Goal: Transaction & Acquisition: Book appointment/travel/reservation

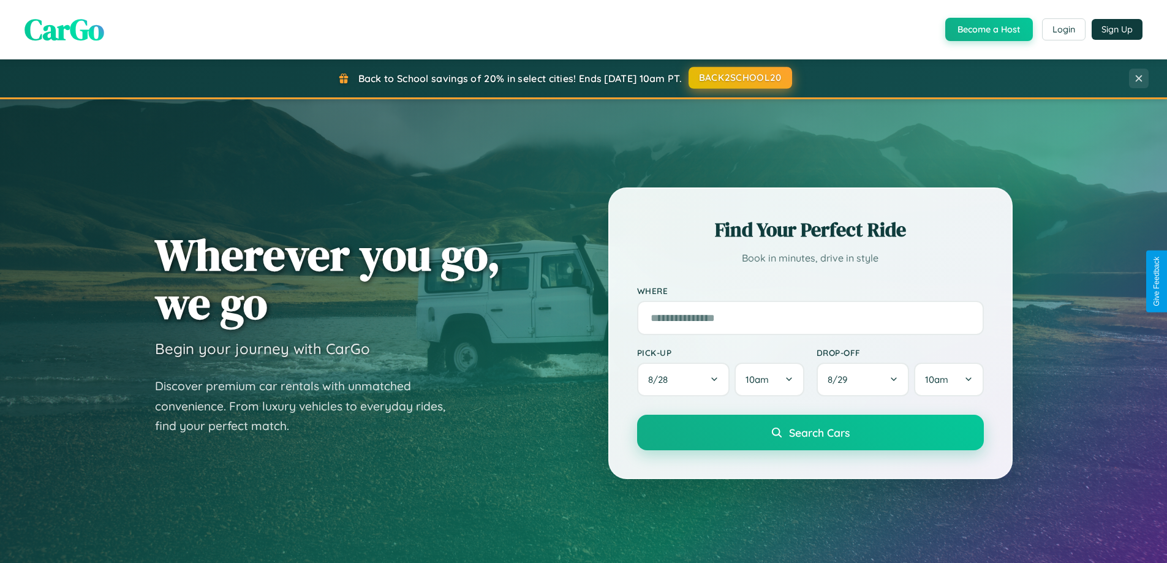
click at [739, 78] on button "BACK2SCHOOL20" at bounding box center [740, 78] width 104 height 22
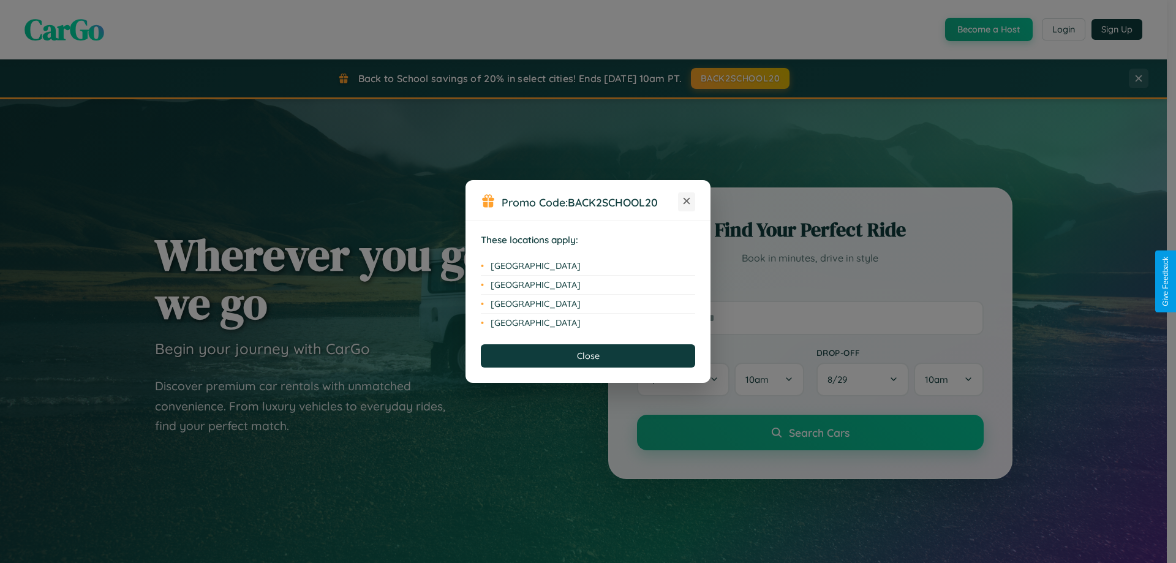
click at [687, 202] on icon at bounding box center [687, 201] width 7 height 7
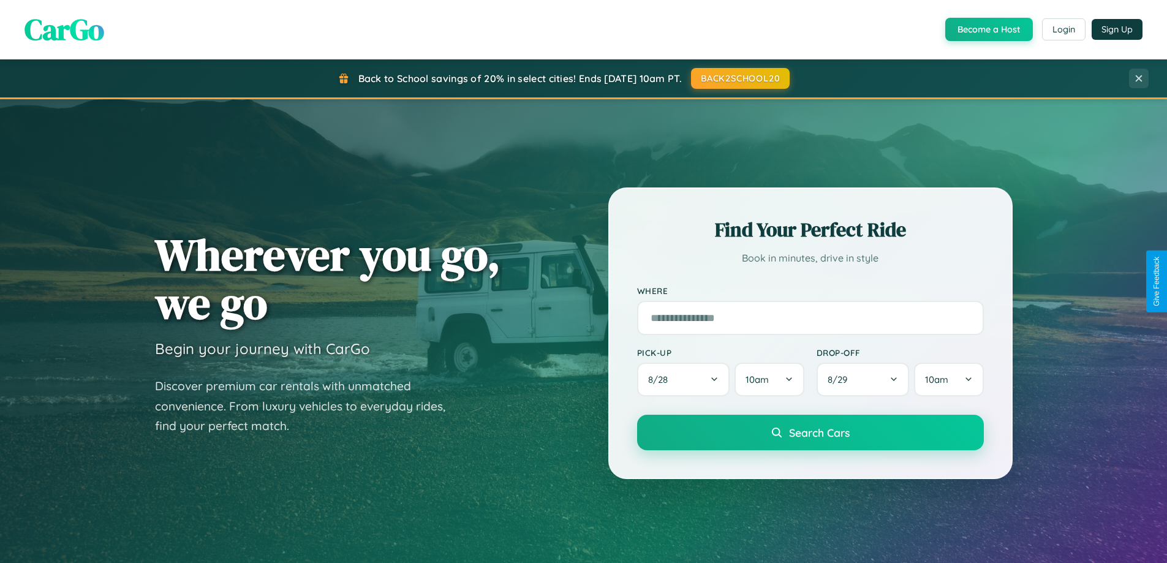
scroll to position [528, 0]
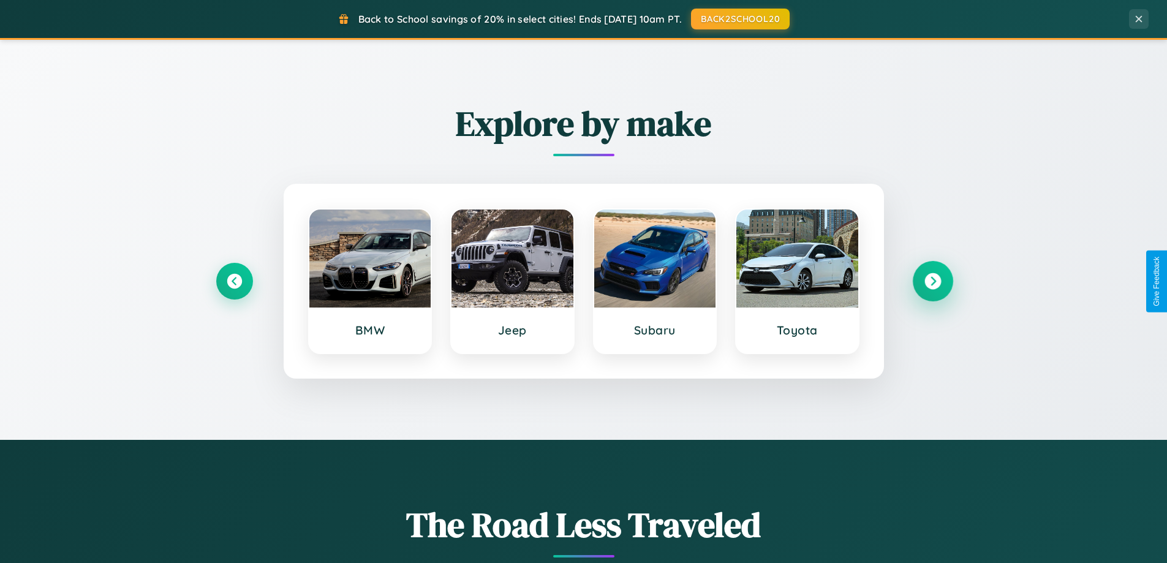
click at [932, 281] on icon at bounding box center [932, 281] width 17 height 17
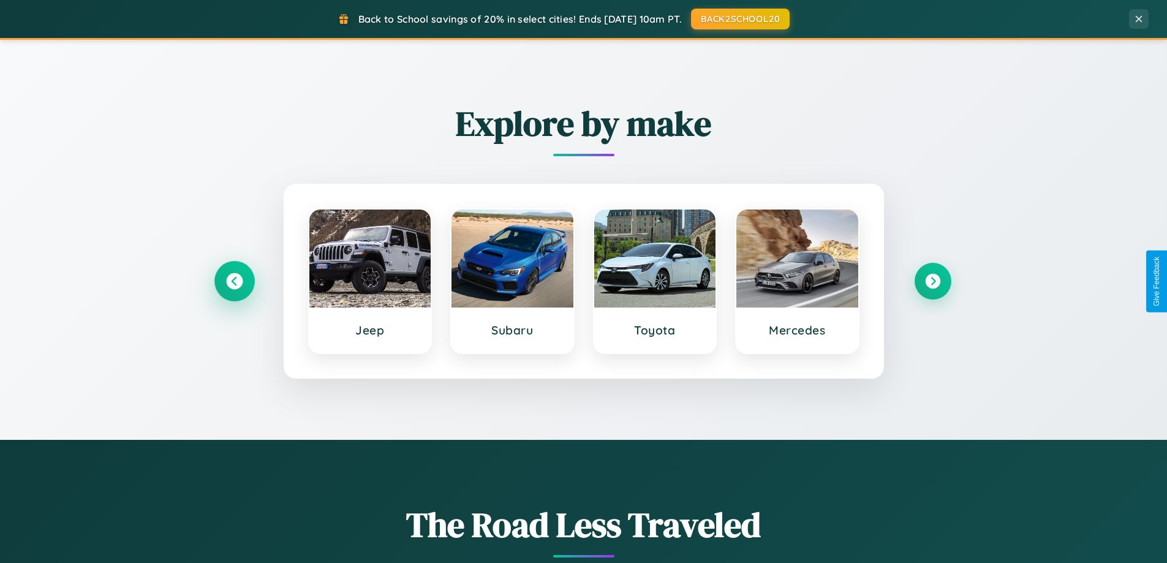
click at [234, 281] on icon at bounding box center [234, 281] width 17 height 17
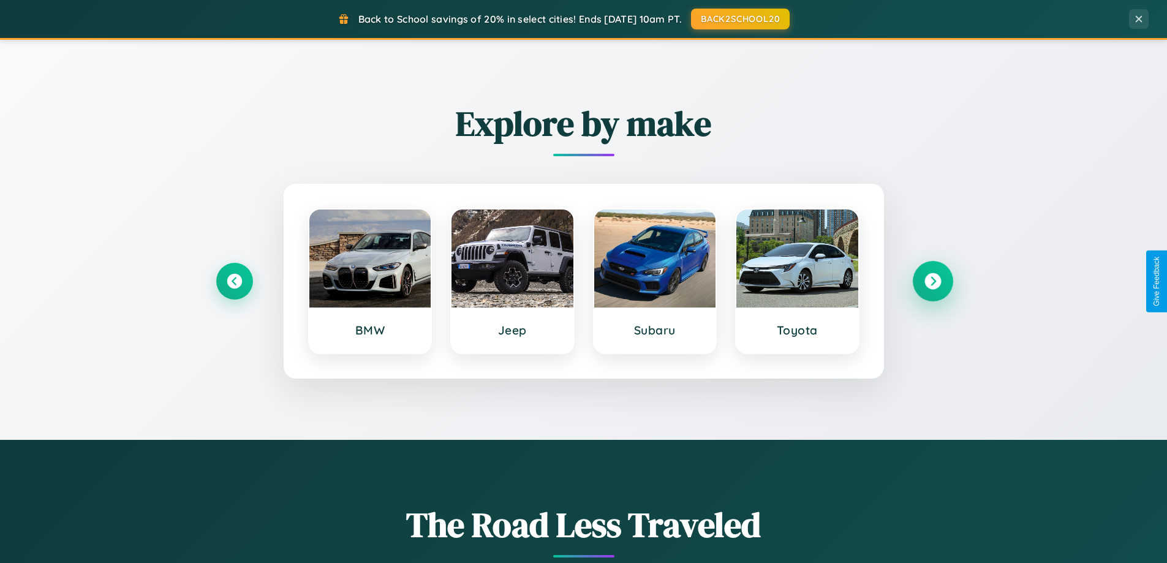
click at [932, 281] on icon at bounding box center [932, 281] width 17 height 17
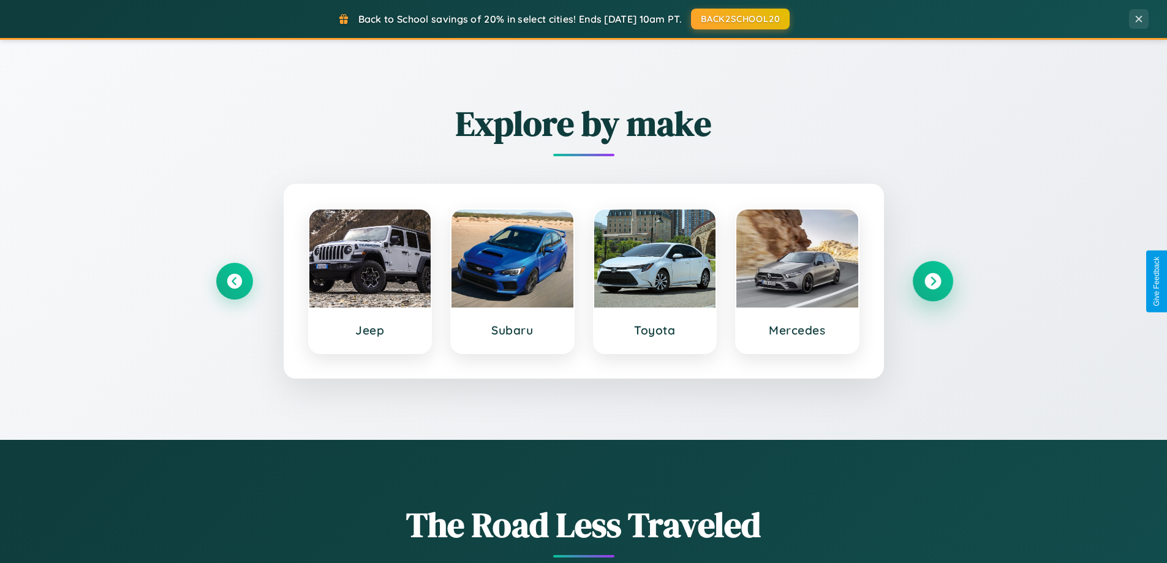
click at [932, 281] on icon at bounding box center [932, 281] width 17 height 17
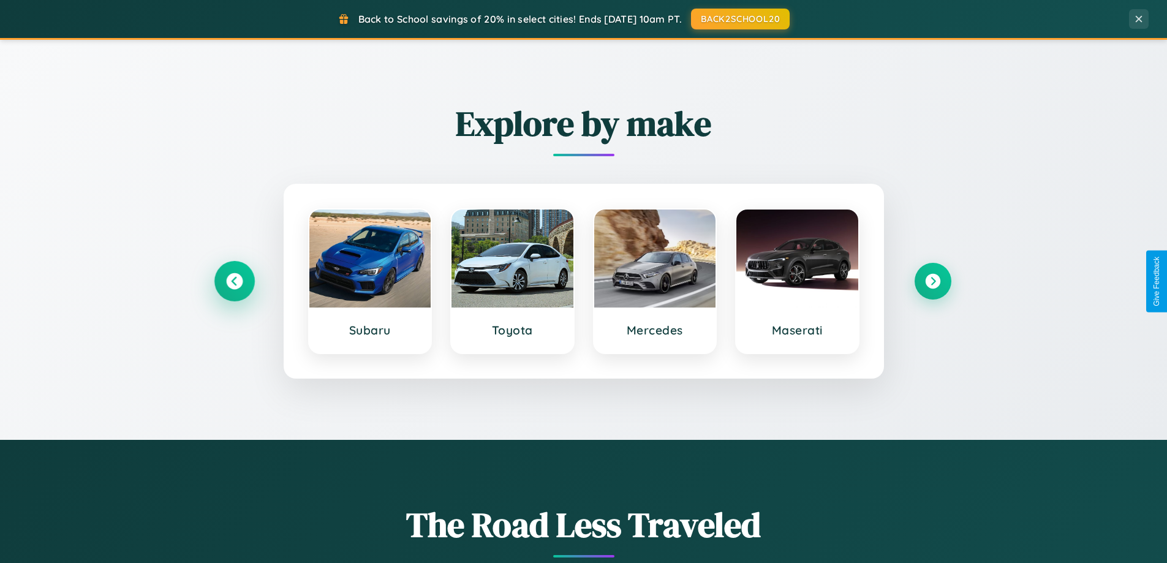
click at [234, 281] on icon at bounding box center [234, 281] width 17 height 17
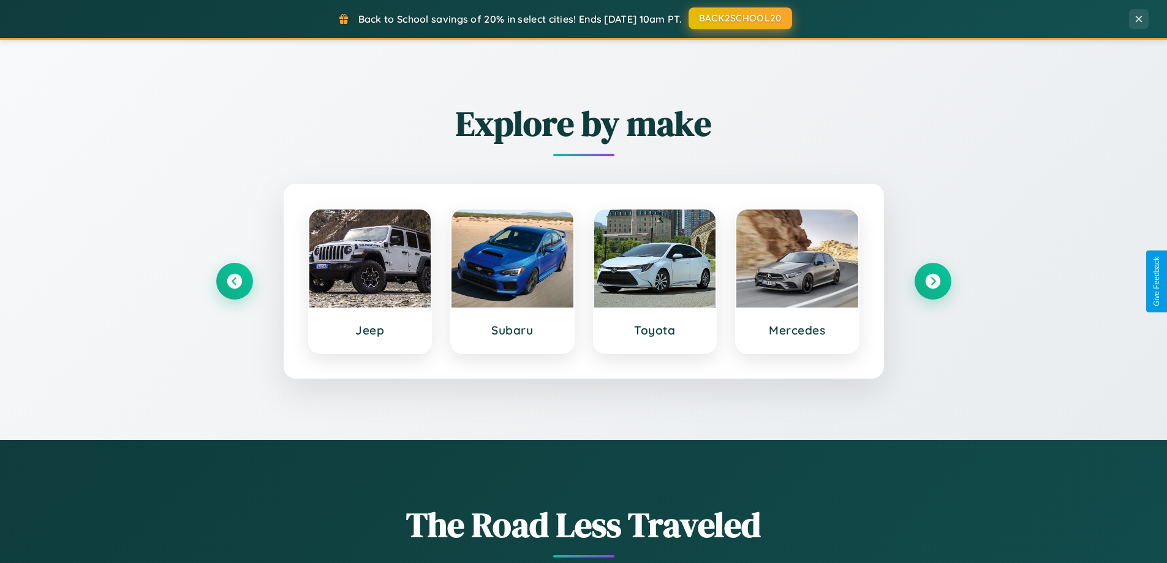
click at [739, 18] on button "BACK2SCHOOL20" at bounding box center [740, 18] width 104 height 22
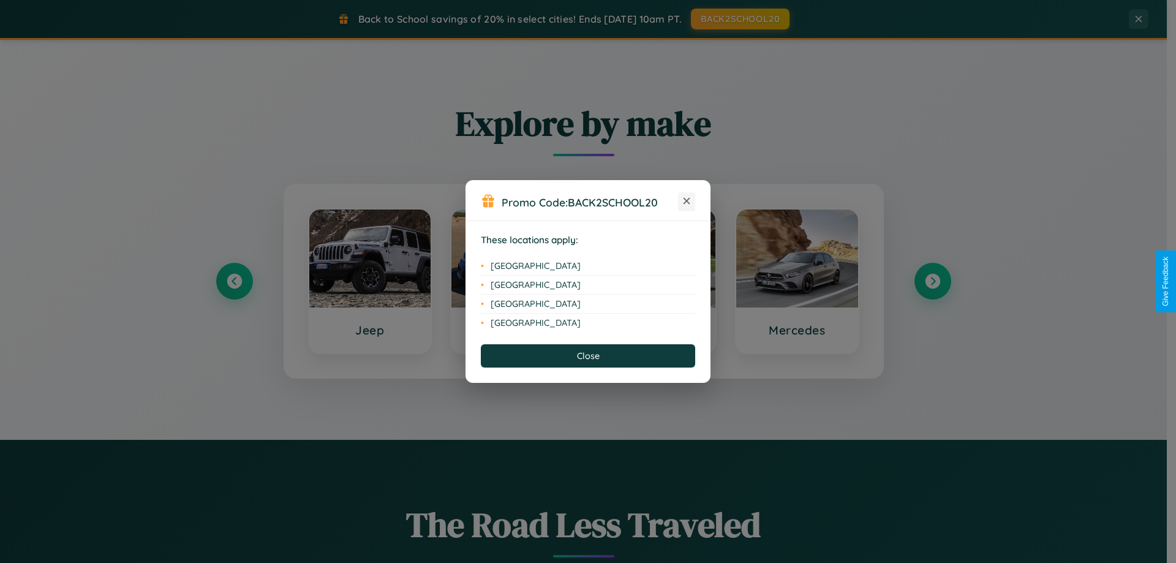
click at [687, 202] on icon at bounding box center [687, 201] width 7 height 7
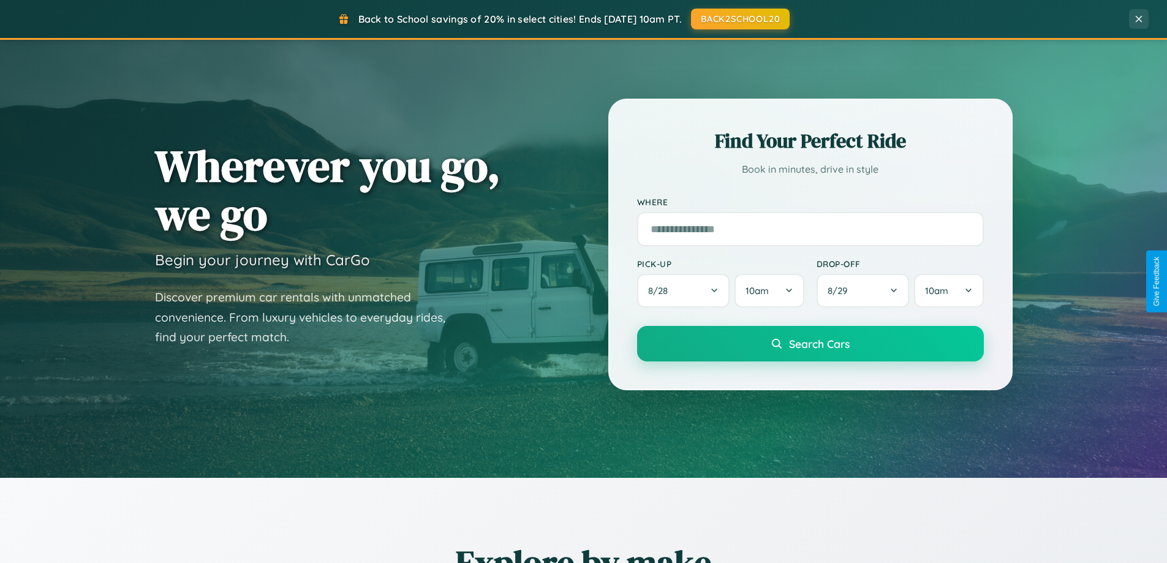
scroll to position [0, 0]
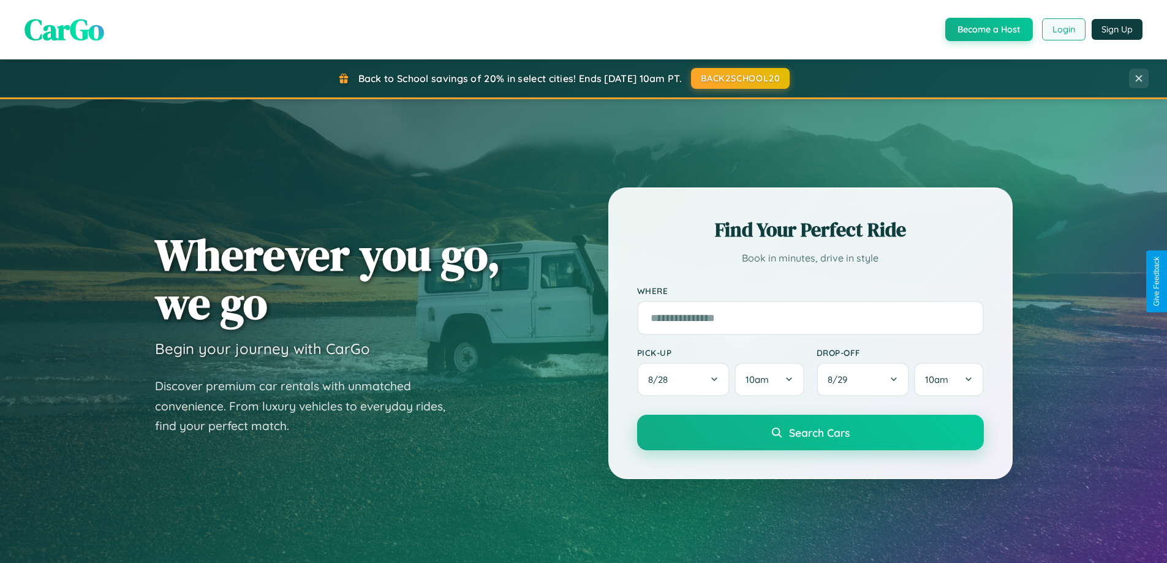
click at [1063, 29] on button "Login" at bounding box center [1063, 29] width 43 height 22
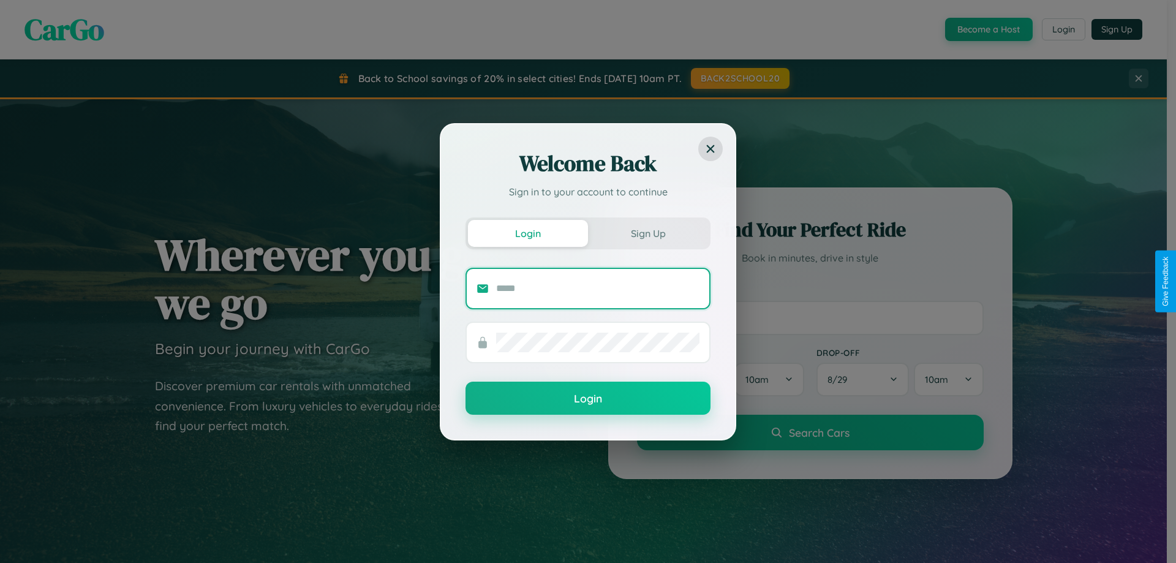
click at [598, 288] on input "text" at bounding box center [597, 289] width 203 height 20
type input "**********"
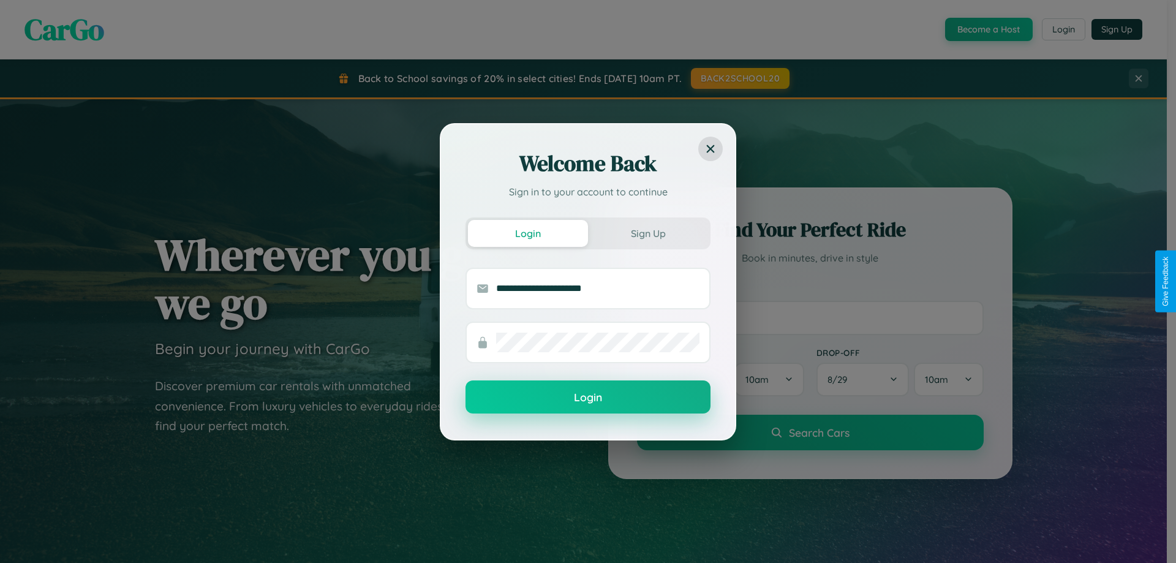
click at [588, 398] on button "Login" at bounding box center [588, 396] width 245 height 33
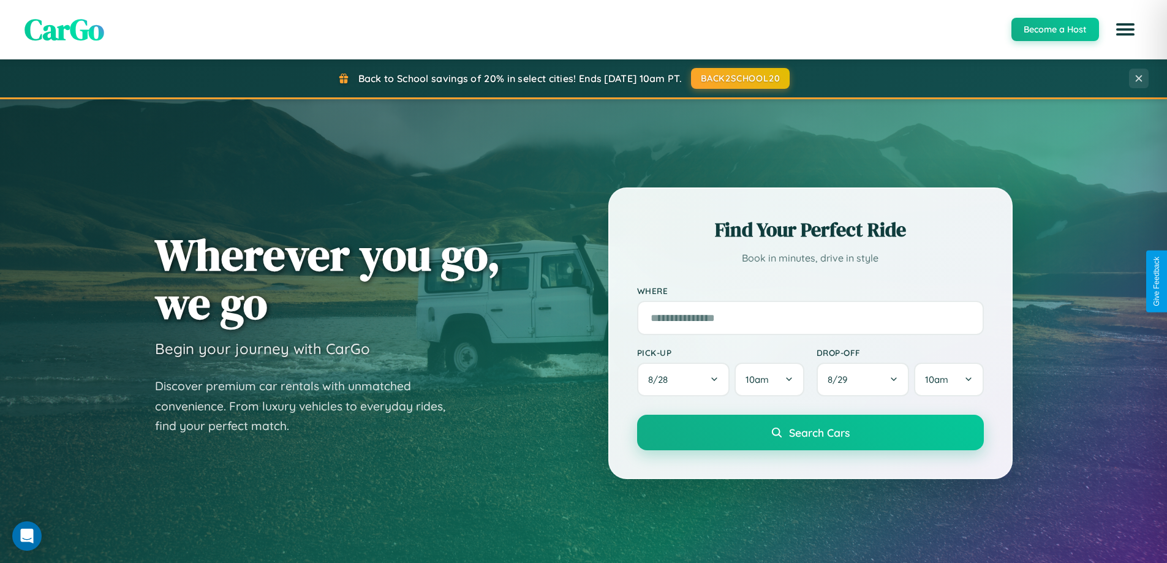
scroll to position [528, 0]
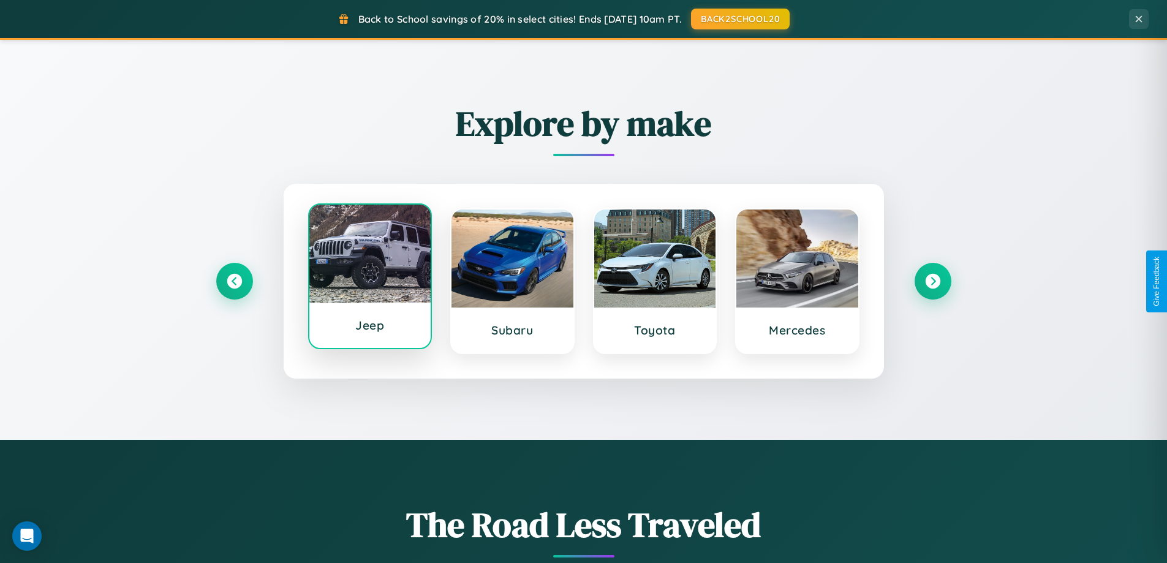
click at [369, 279] on div at bounding box center [370, 254] width 122 height 98
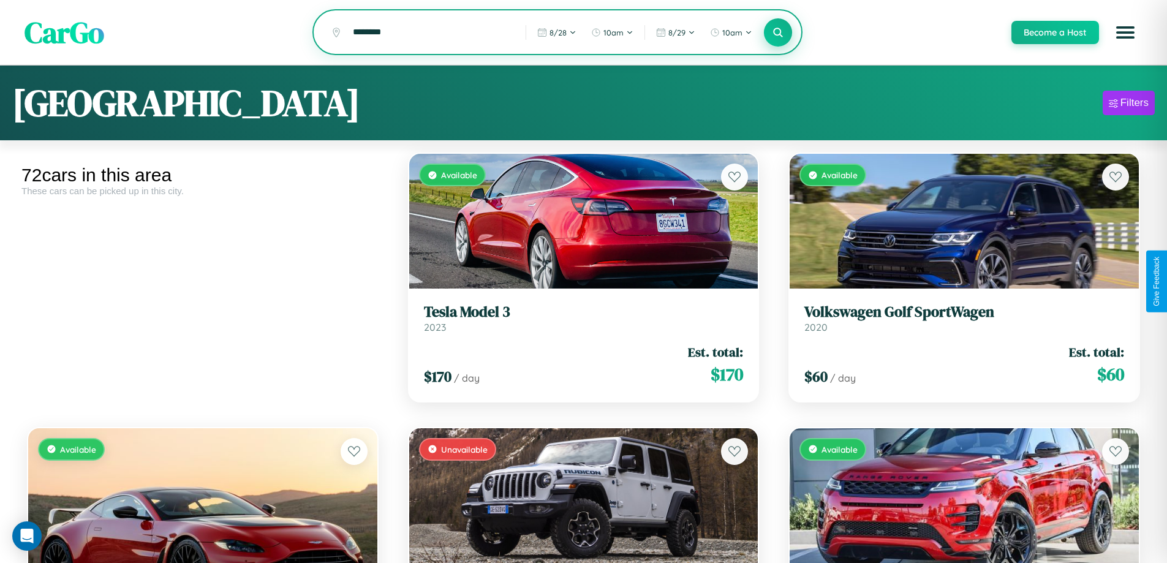
click at [777, 33] on icon at bounding box center [778, 32] width 12 height 12
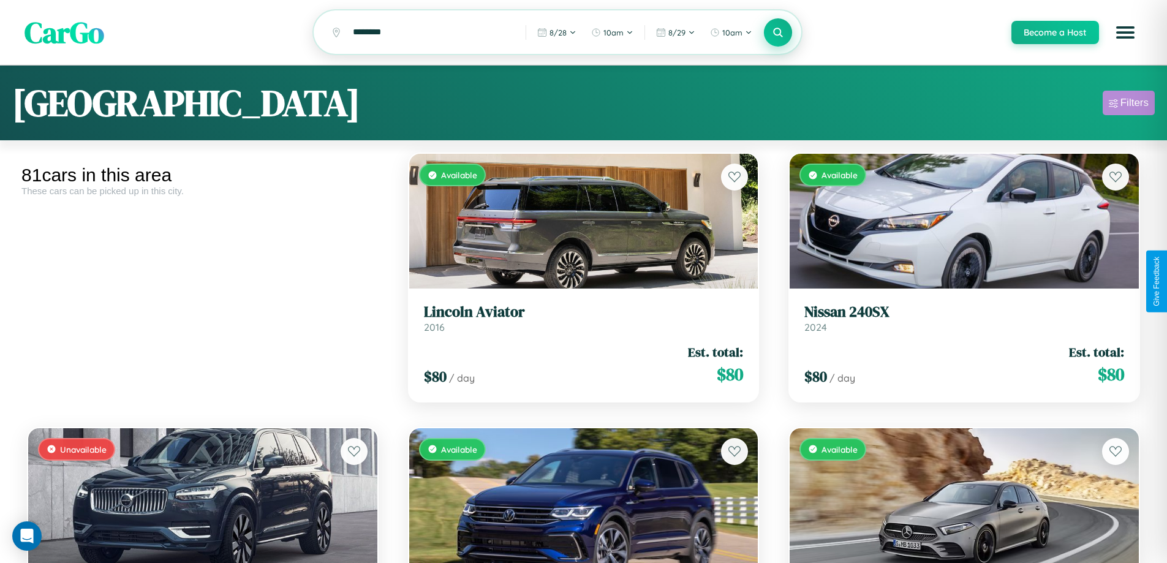
click at [1128, 105] on div "Filters" at bounding box center [1134, 103] width 28 height 12
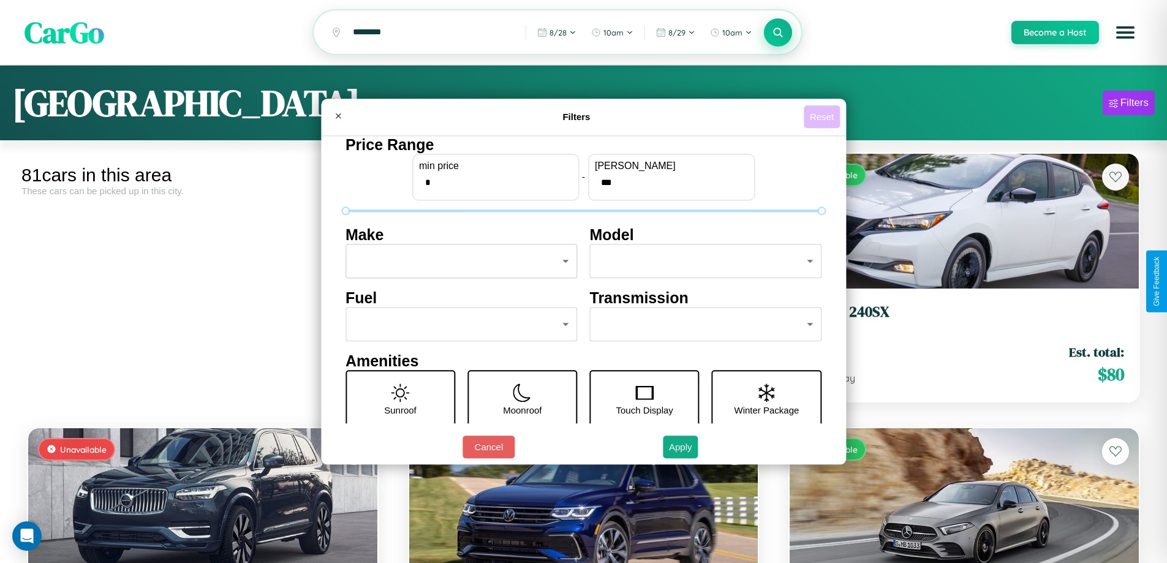
click at [823, 116] on button "Reset" at bounding box center [822, 116] width 36 height 23
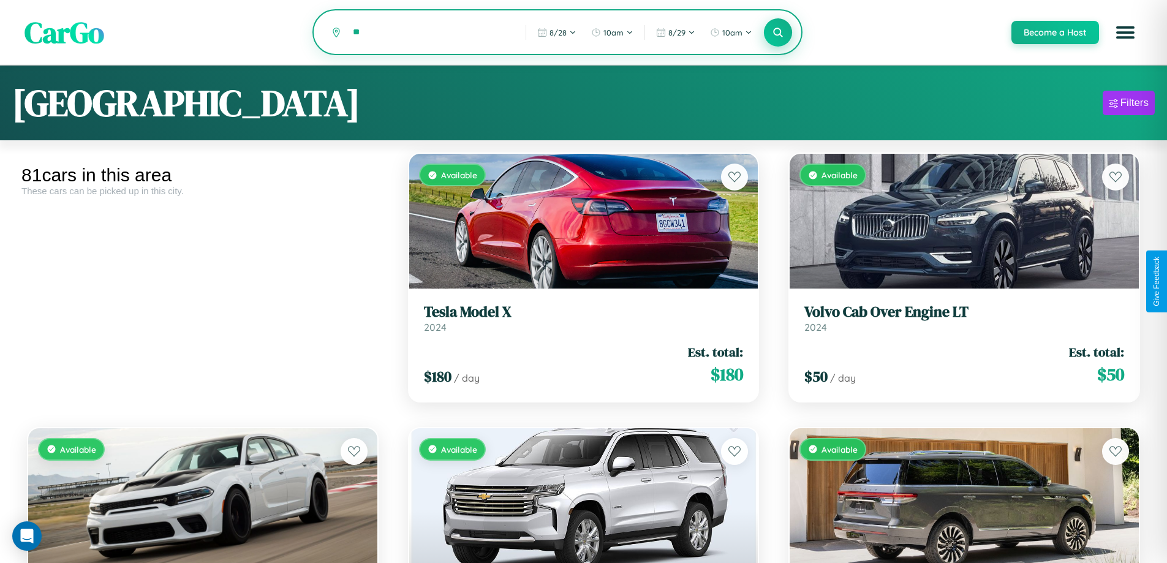
type input "*"
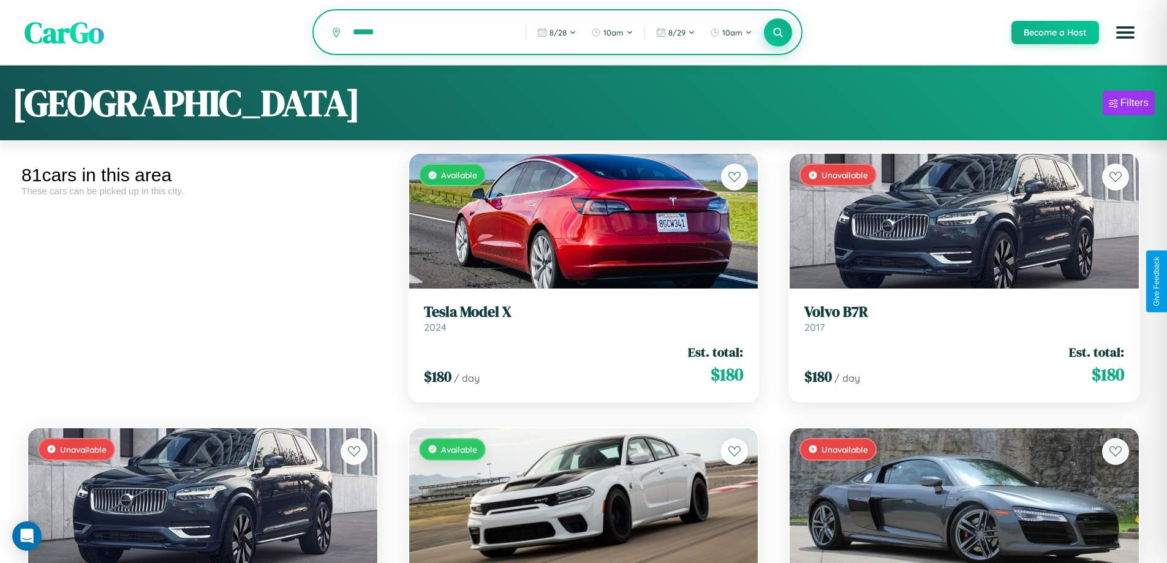
type input "******"
click at [777, 33] on icon at bounding box center [778, 32] width 12 height 12
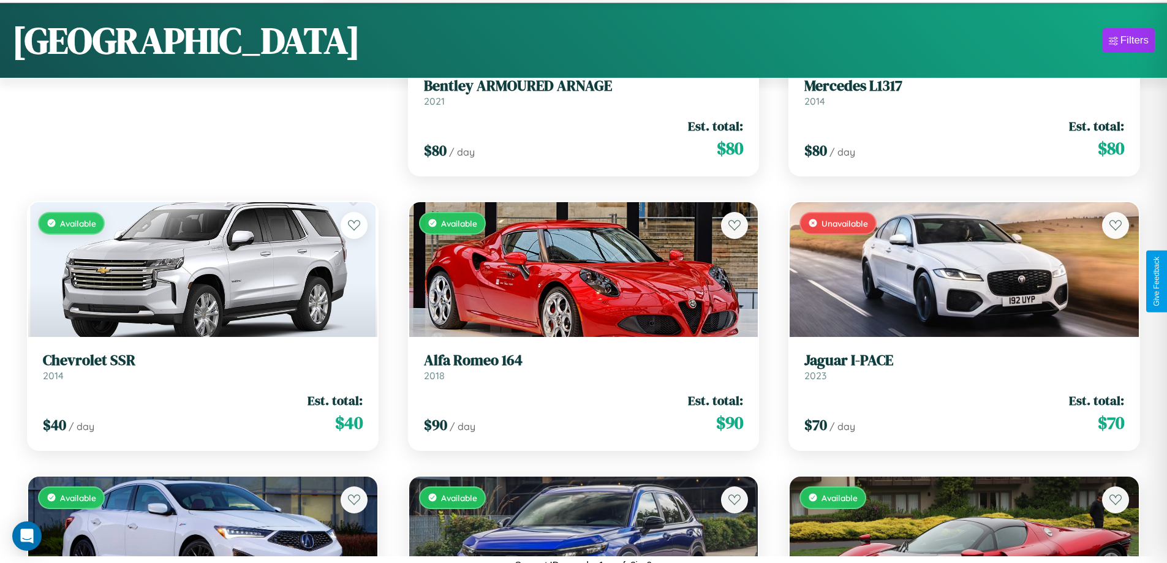
scroll to position [2915, 0]
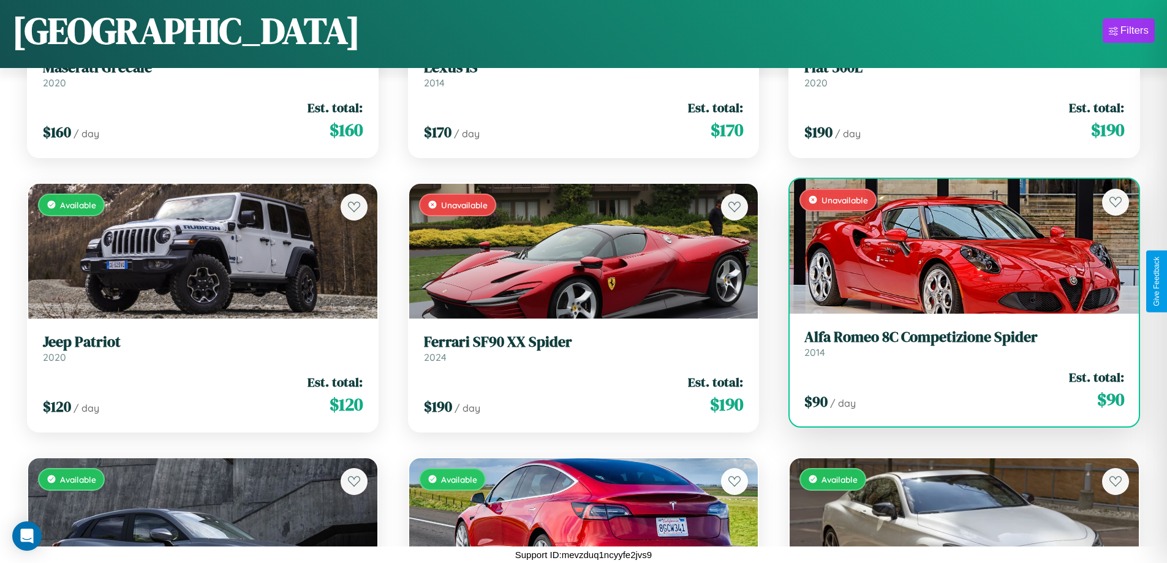
click at [956, 346] on h3 "Alfa Romeo 8C Competizione Spider" at bounding box center [964, 337] width 320 height 18
